Goal: Find specific page/section: Find specific page/section

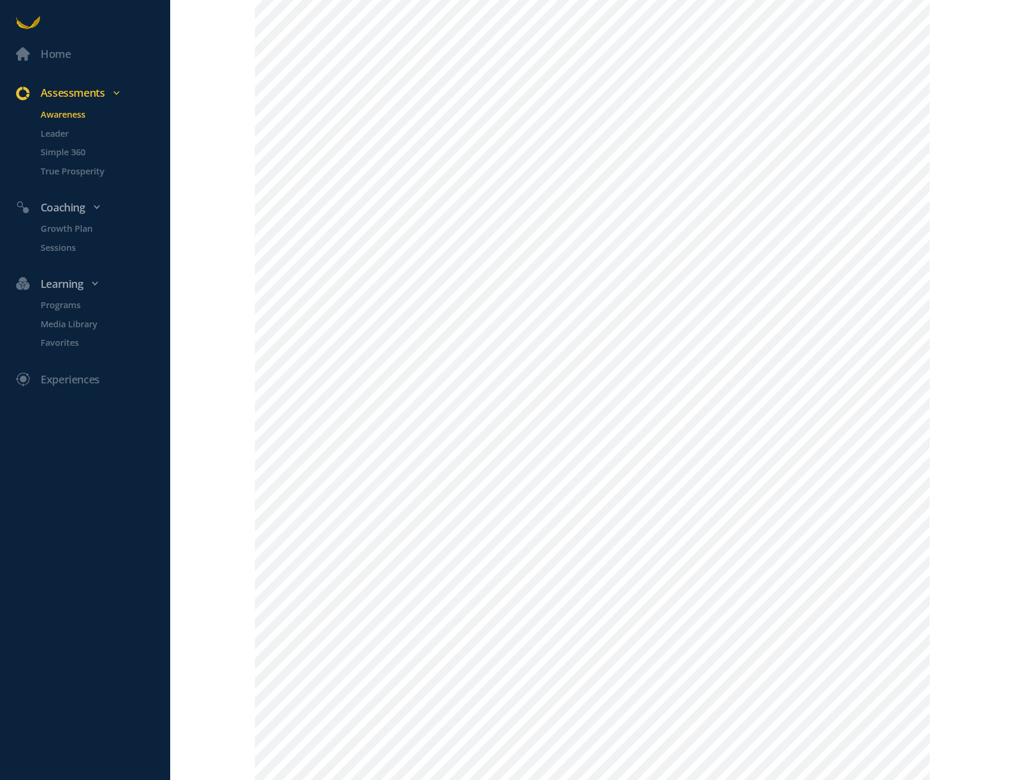
scroll to position [504, 0]
click at [70, 136] on p "Leader" at bounding box center [104, 133] width 127 height 14
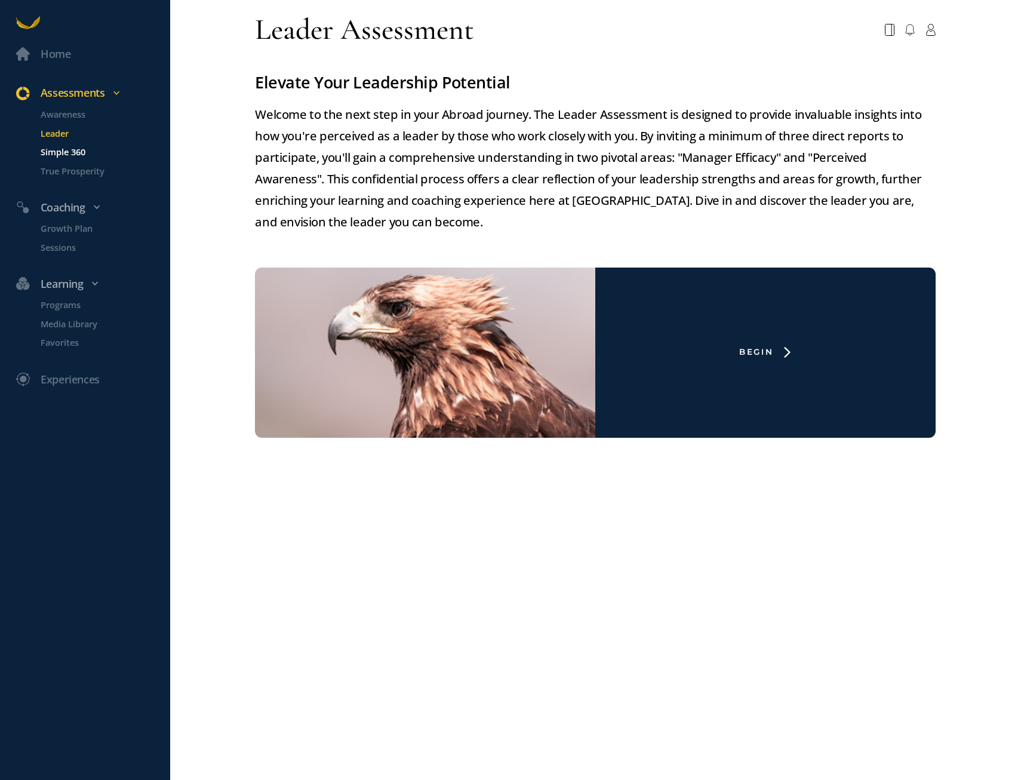
click at [61, 148] on p "Simple 360" at bounding box center [104, 152] width 127 height 14
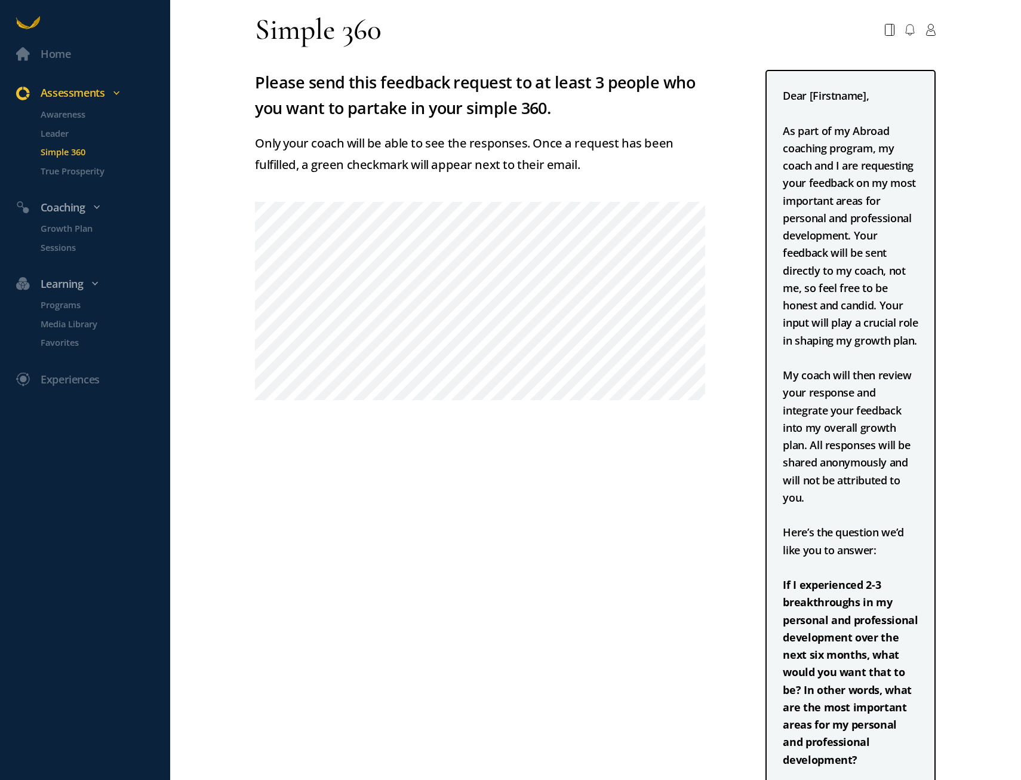
click at [57, 177] on li "True Prosperity" at bounding box center [97, 176] width 146 height 24
click at [54, 170] on p "True Prosperity" at bounding box center [104, 171] width 127 height 14
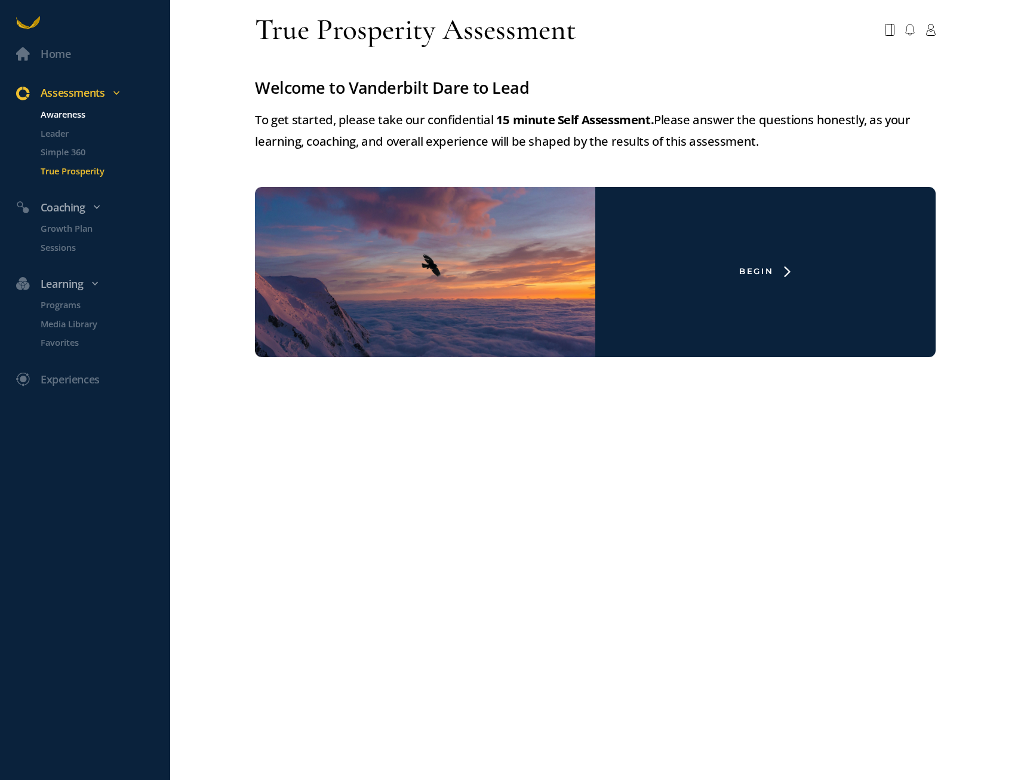
click at [56, 114] on p "Awareness" at bounding box center [104, 114] width 127 height 14
